Goal: Task Accomplishment & Management: Use online tool/utility

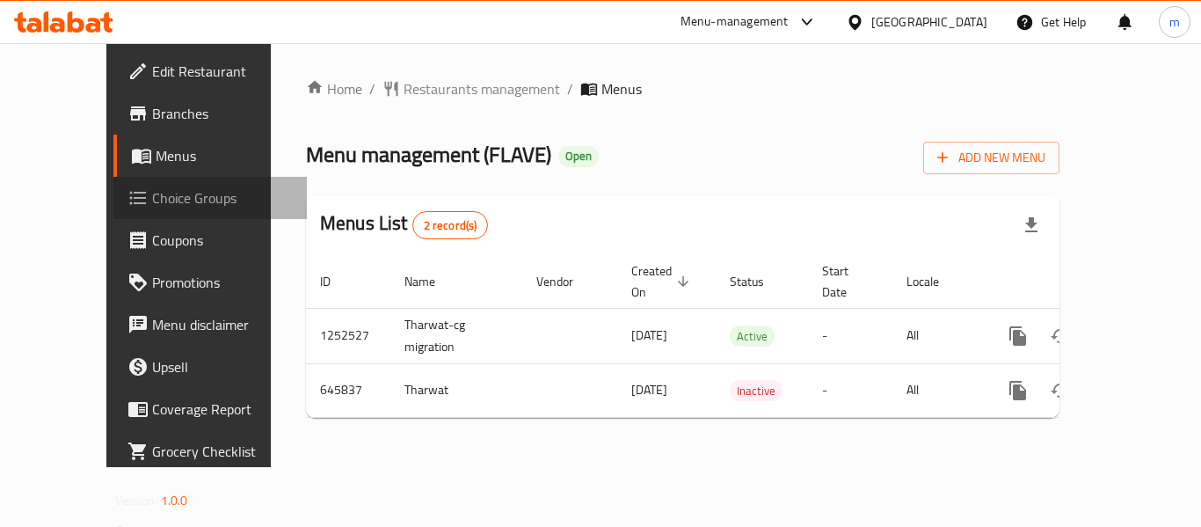
click at [152, 202] on span "Choice Groups" at bounding box center [222, 197] width 141 height 21
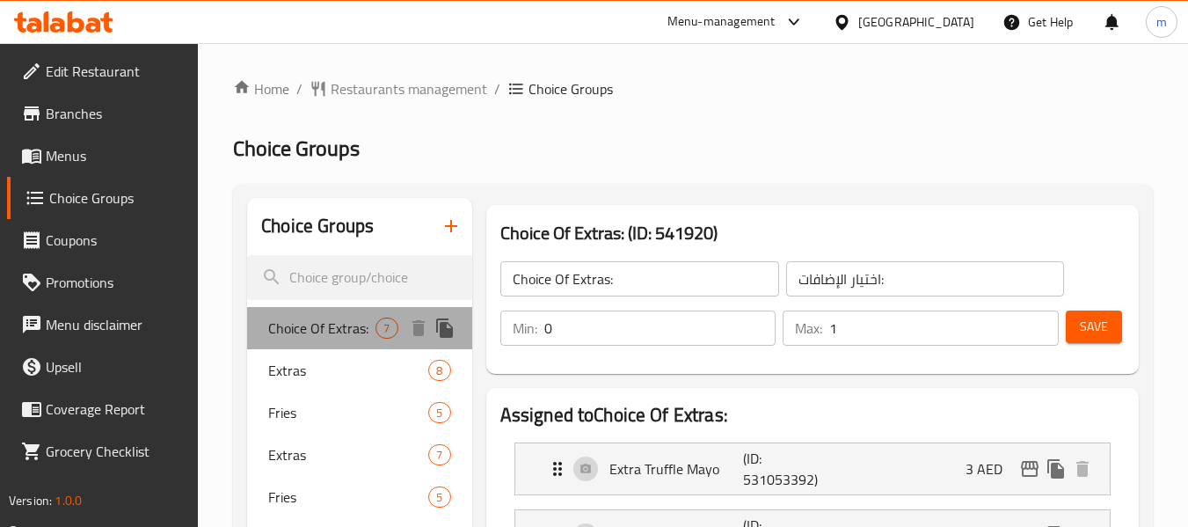
click at [316, 329] on span "Choice Of Extras:" at bounding box center [321, 327] width 107 height 21
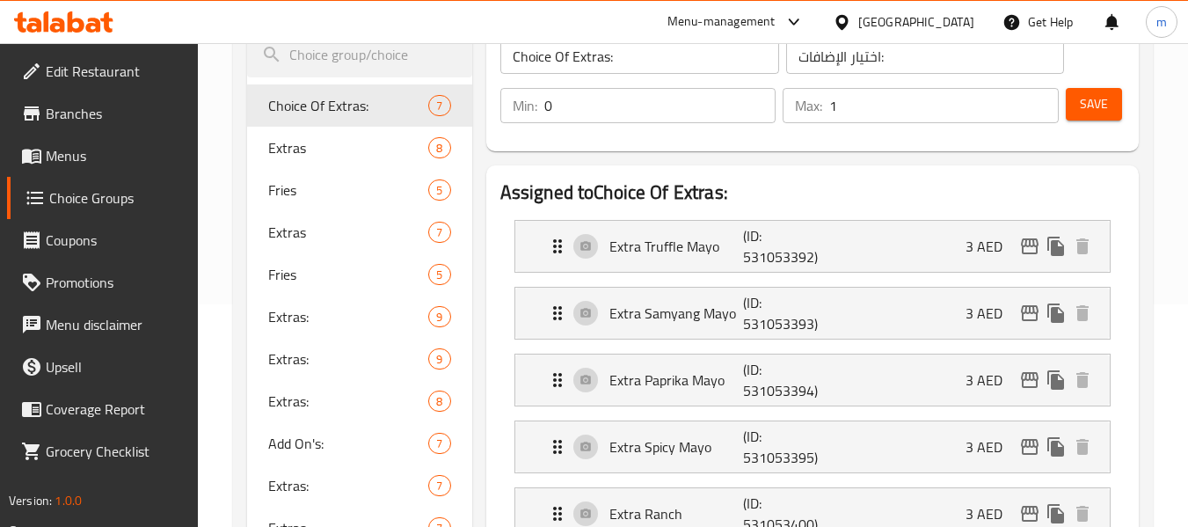
scroll to position [88, 0]
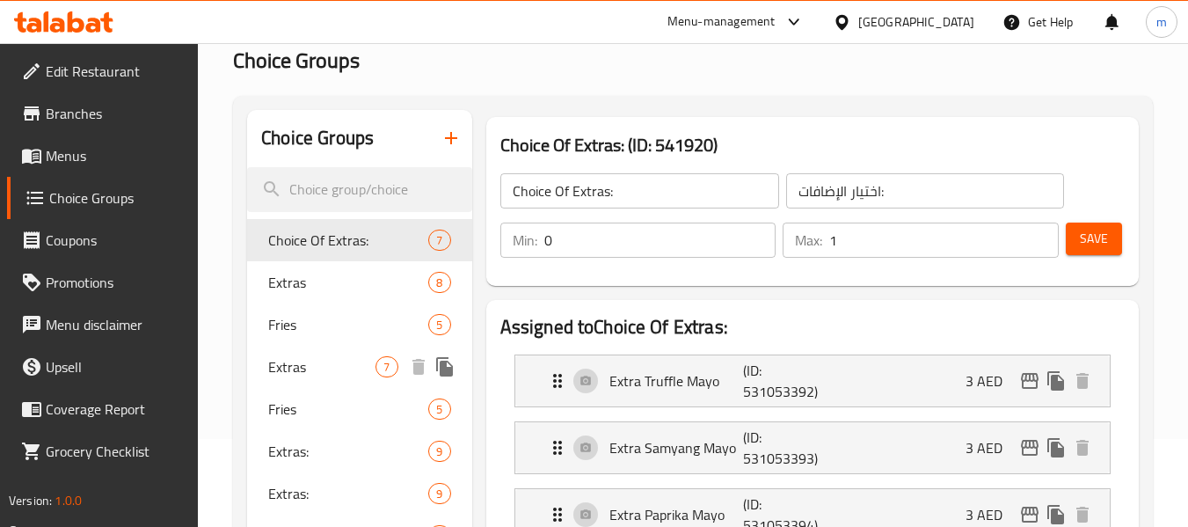
click at [319, 358] on span "Extras" at bounding box center [321, 366] width 107 height 21
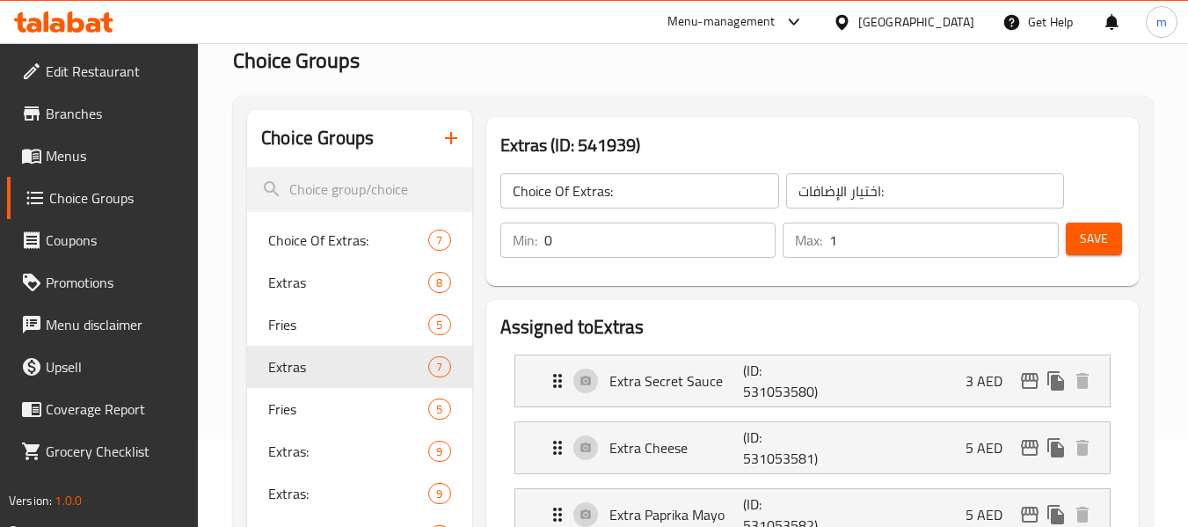
type input "Extras"
type input "إضافات"
type input "6"
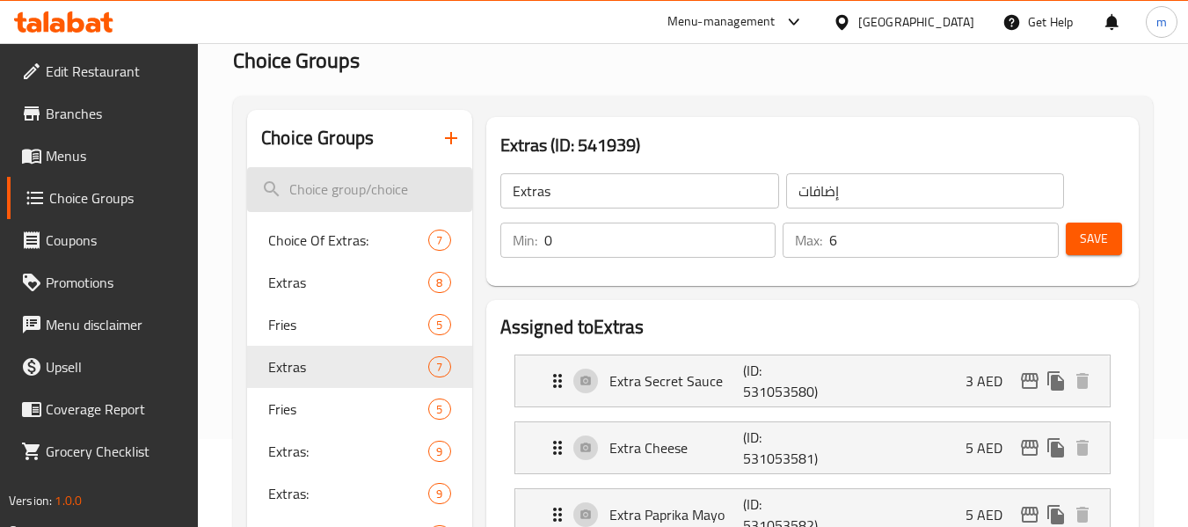
scroll to position [0, 0]
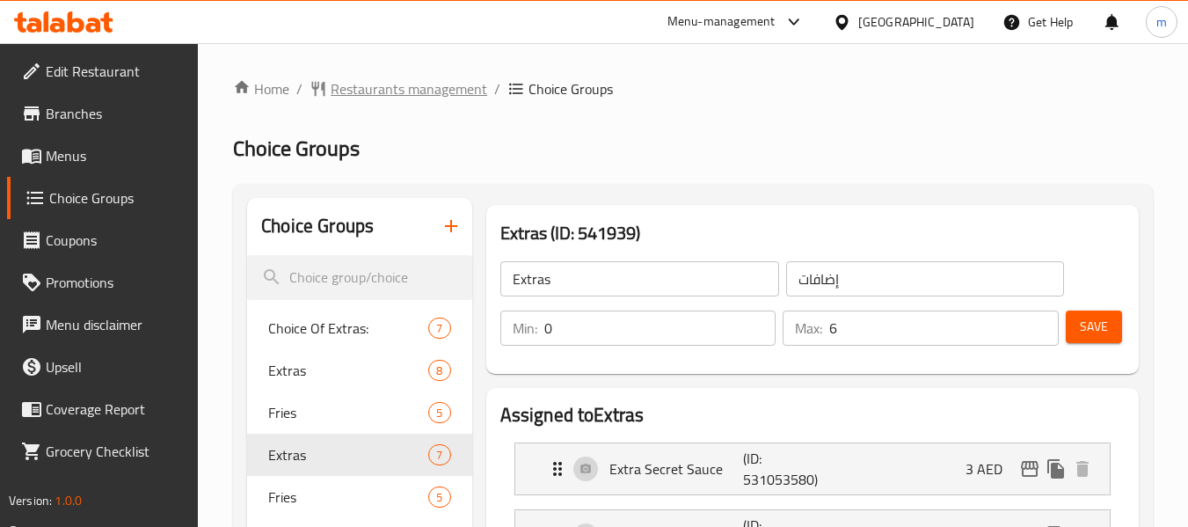
click at [396, 94] on span "Restaurants management" at bounding box center [409, 88] width 156 height 21
